Goal: Check status

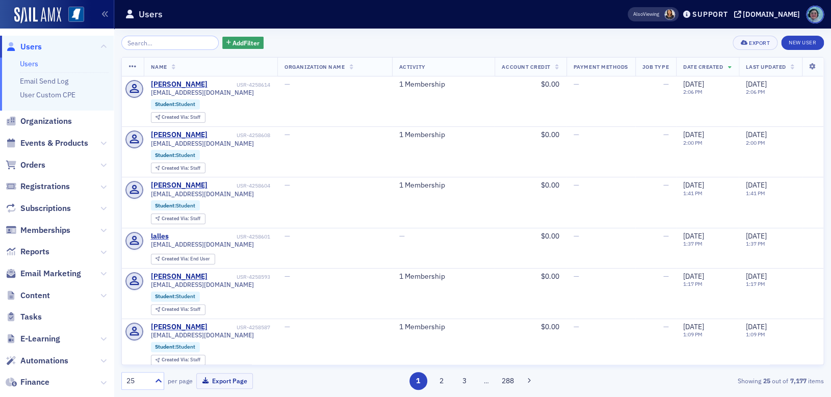
click at [24, 173] on span "Orders" at bounding box center [57, 165] width 114 height 22
click at [27, 168] on span "Orders" at bounding box center [32, 165] width 25 height 11
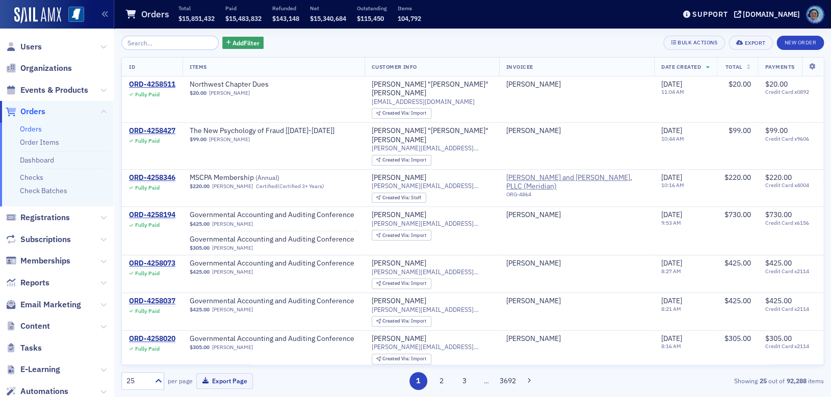
click at [164, 39] on input "search" at bounding box center [169, 43] width 97 height 14
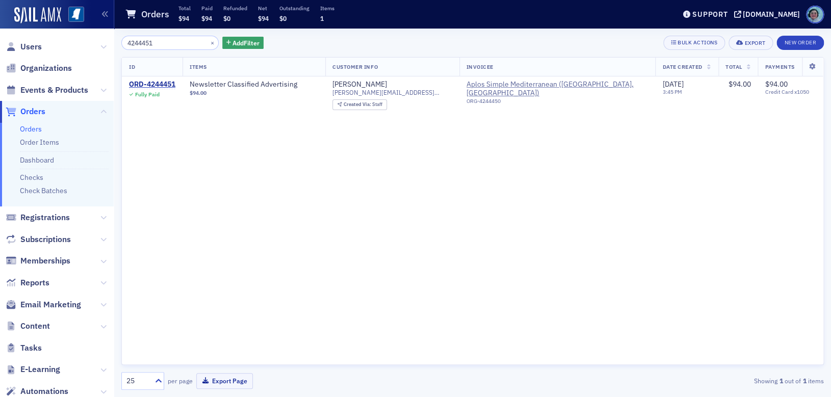
type input "4244451"
